Goal: Find specific page/section: Find specific page/section

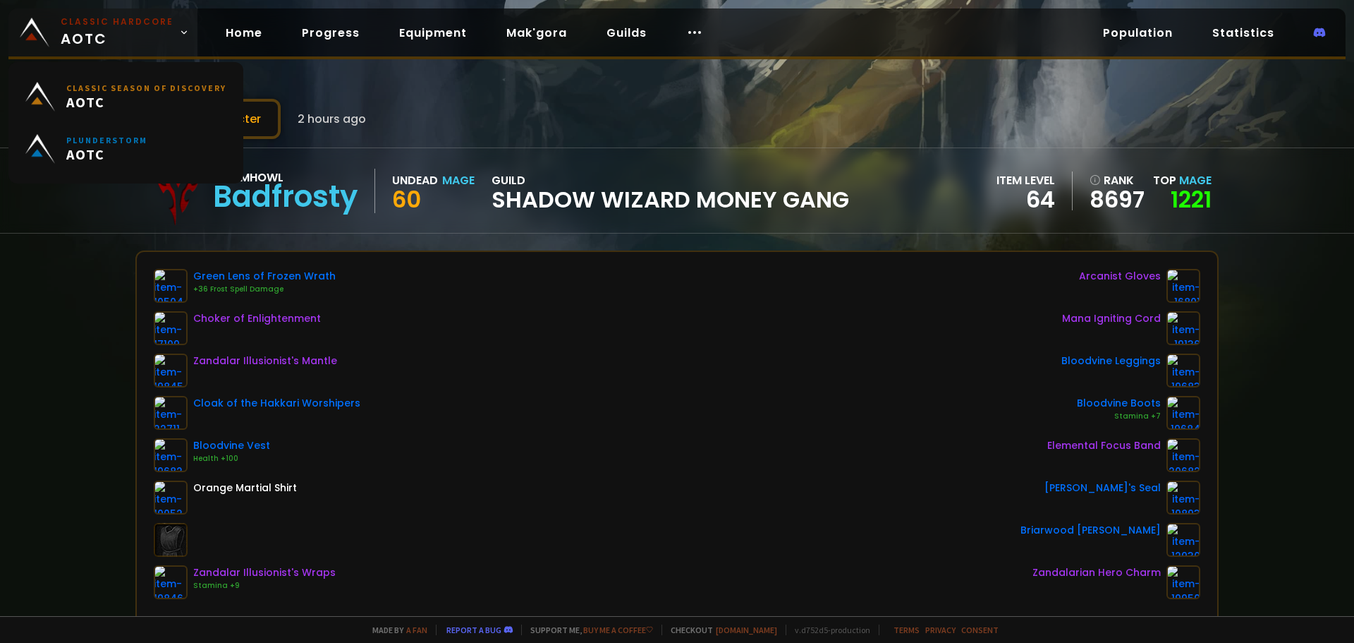
click at [97, 35] on span "Classic Hardcore AOTC" at bounding box center [117, 33] width 113 height 34
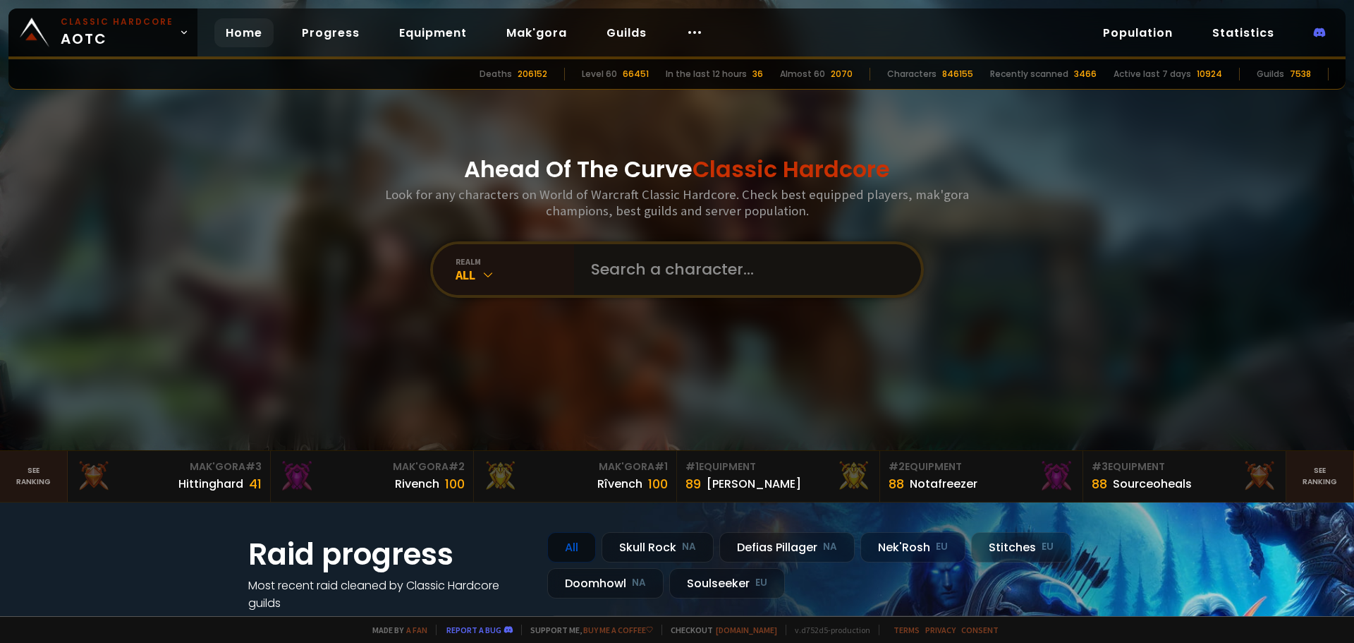
click at [679, 257] on input "text" at bounding box center [744, 269] width 322 height 51
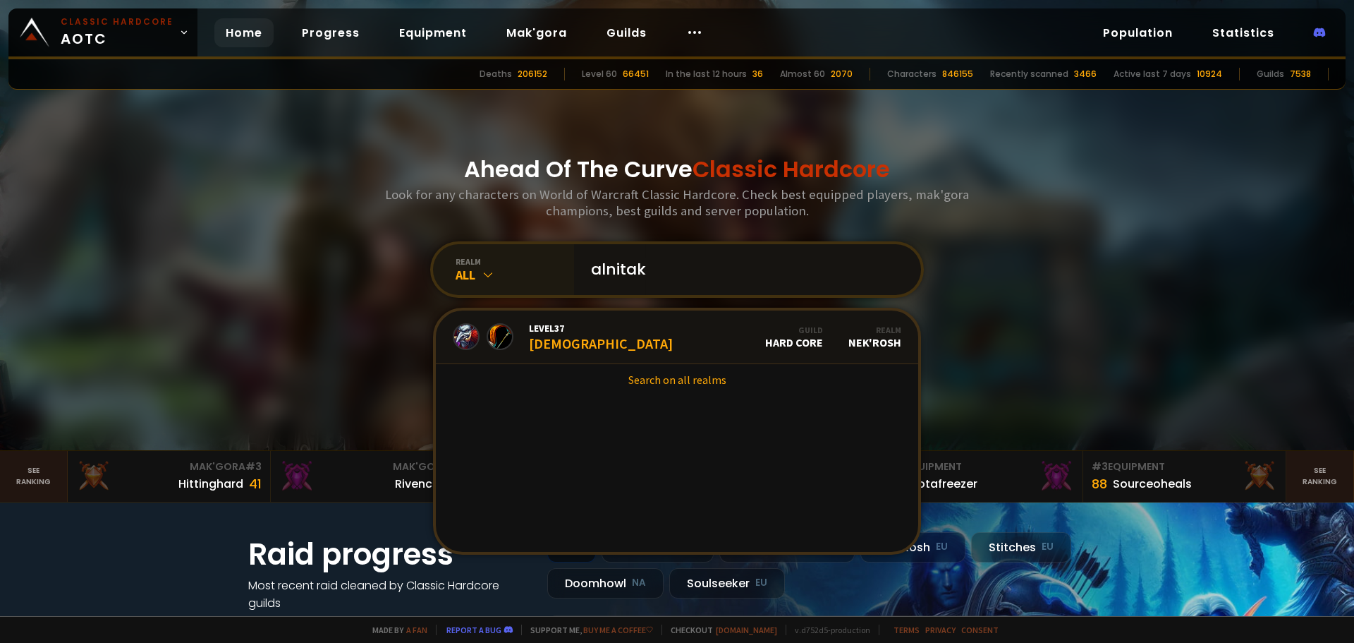
type input "alnitak"
click at [456, 265] on div "realm" at bounding box center [515, 261] width 119 height 11
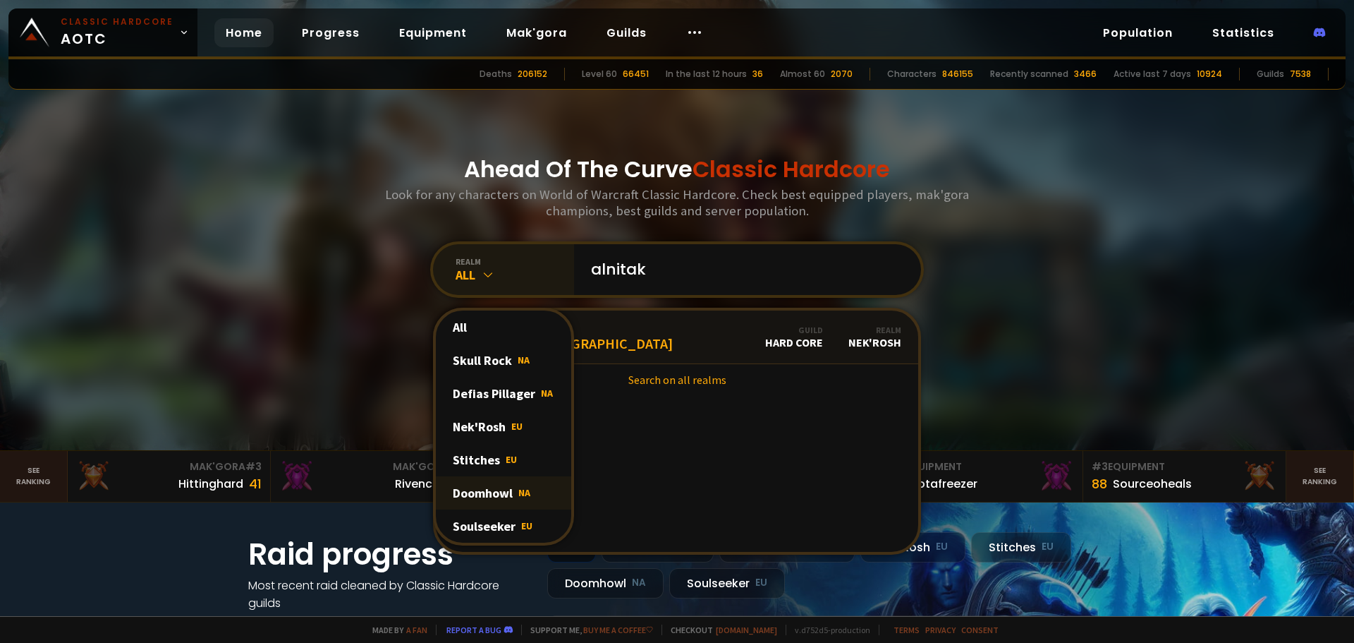
click at [513, 490] on div "Doomhowl NA" at bounding box center [503, 492] width 135 height 33
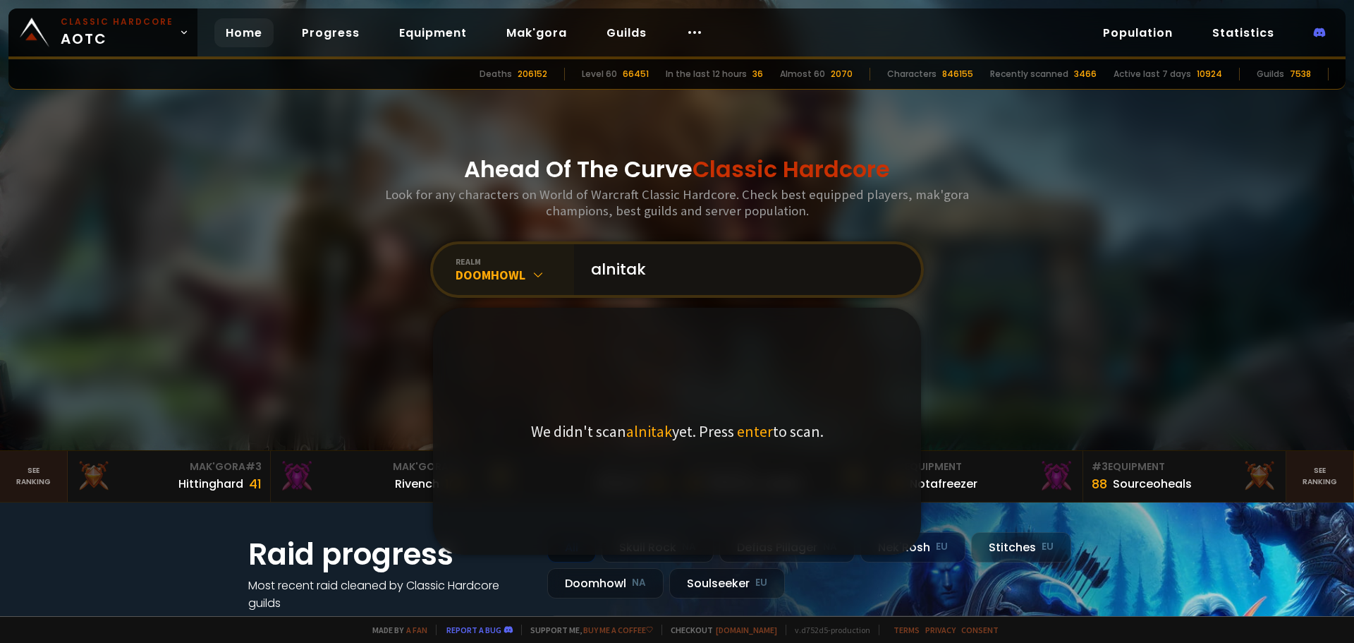
click at [694, 262] on input "alnitak" at bounding box center [744, 269] width 322 height 51
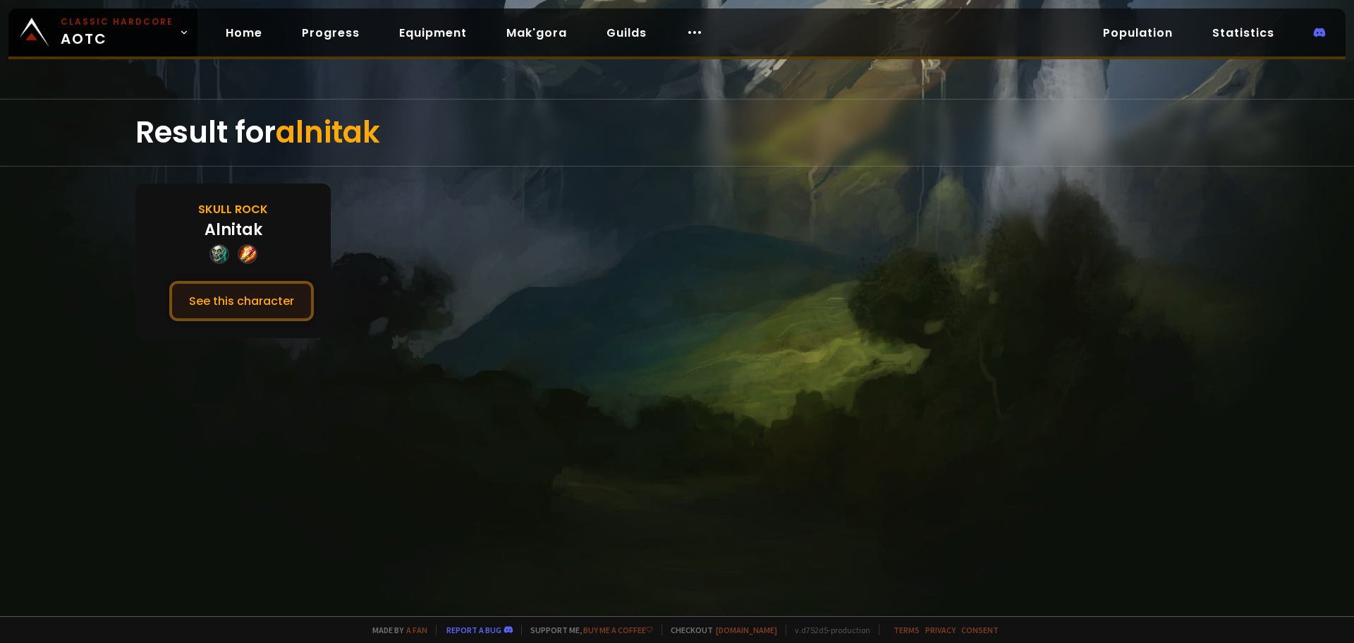
click at [237, 296] on button "See this character" at bounding box center [241, 301] width 145 height 40
